Goal: Find specific page/section: Find specific page/section

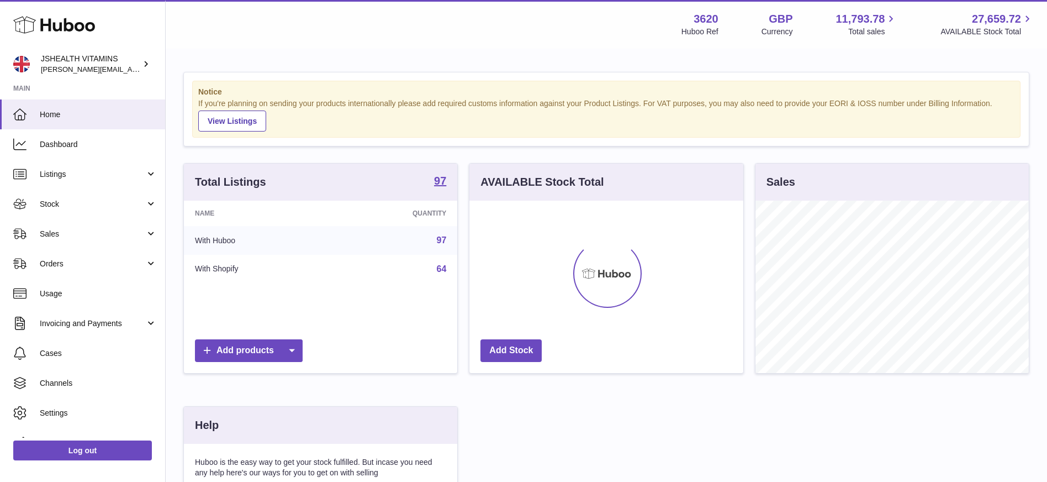
scroll to position [172, 274]
click at [96, 235] on span "Sales" at bounding box center [93, 234] width 106 height 10
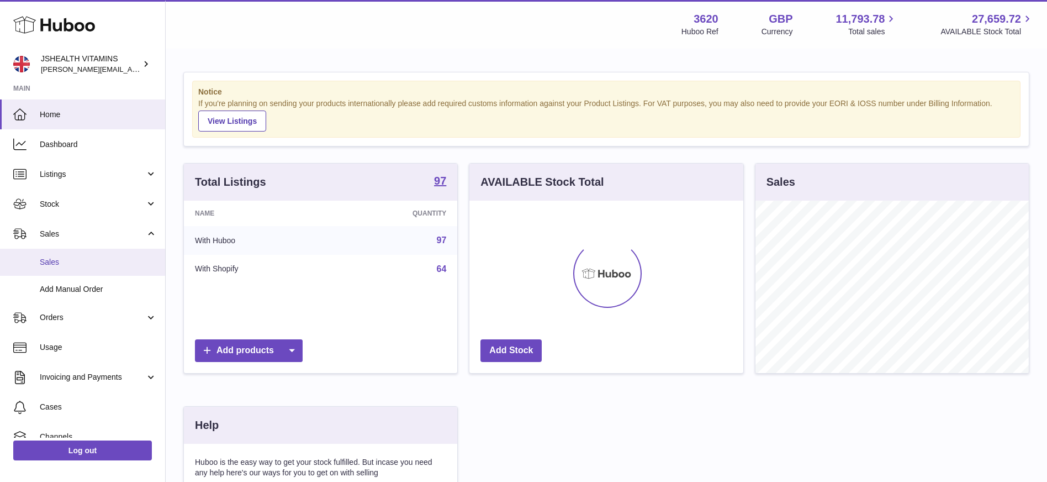
drag, startPoint x: 0, startPoint y: 0, endPoint x: 53, endPoint y: 264, distance: 268.8
click at [53, 264] on span "Sales" at bounding box center [98, 262] width 117 height 10
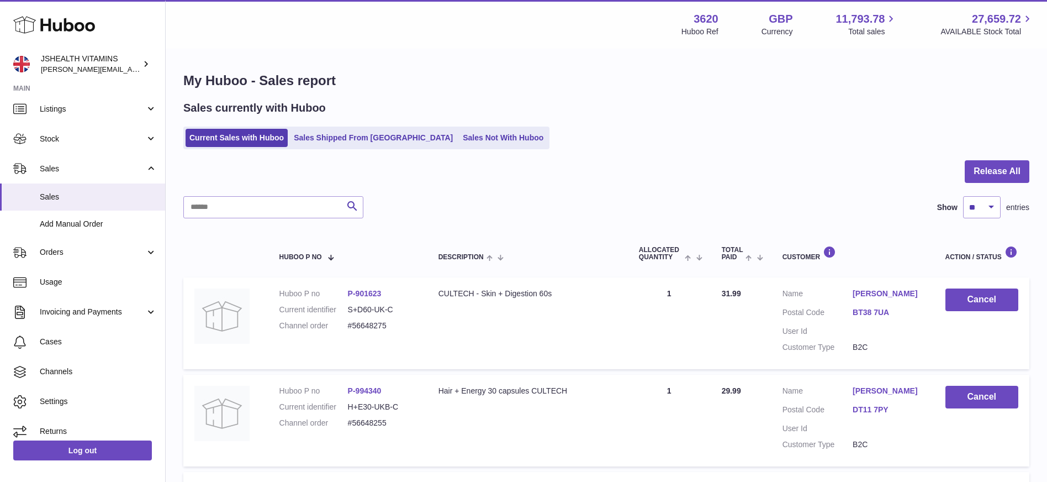
scroll to position [74, 0]
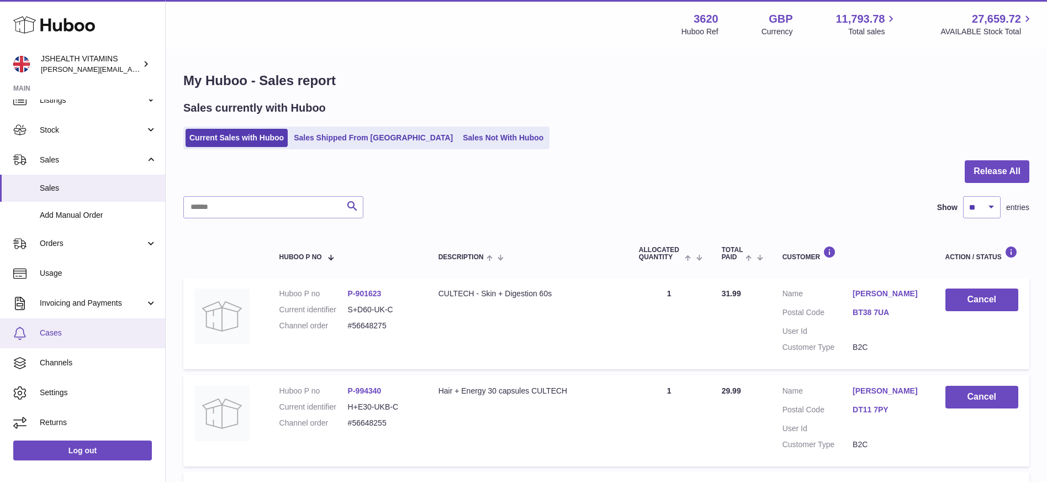
drag, startPoint x: 0, startPoint y: 0, endPoint x: 66, endPoint y: 329, distance: 335.3
click at [66, 329] on span "Cases" at bounding box center [98, 333] width 117 height 10
drag, startPoint x: 66, startPoint y: 329, endPoint x: 54, endPoint y: 330, distance: 12.2
click at [54, 330] on span "Cases" at bounding box center [98, 333] width 117 height 10
